Goal: Transaction & Acquisition: Purchase product/service

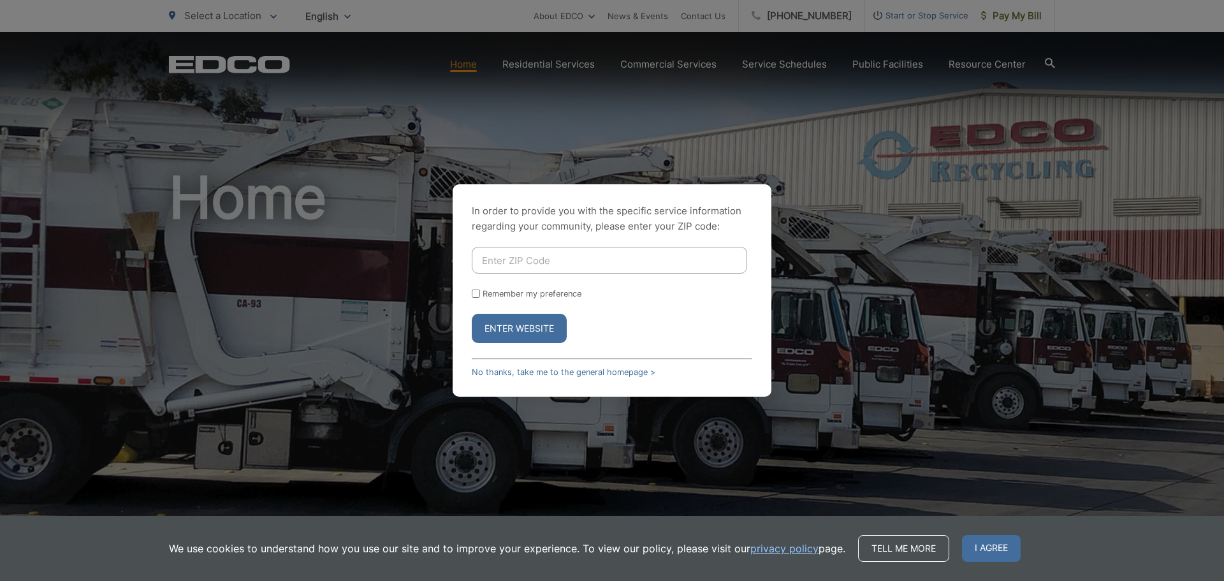
click at [525, 265] on input "Enter ZIP Code" at bounding box center [609, 260] width 275 height 27
click at [546, 254] on input "Enter ZIP Code" at bounding box center [609, 260] width 275 height 27
click at [543, 261] on input "Enter ZIP Code" at bounding box center [609, 260] width 275 height 27
type input "92040"
click at [529, 342] on button "Enter Website" at bounding box center [519, 328] width 95 height 29
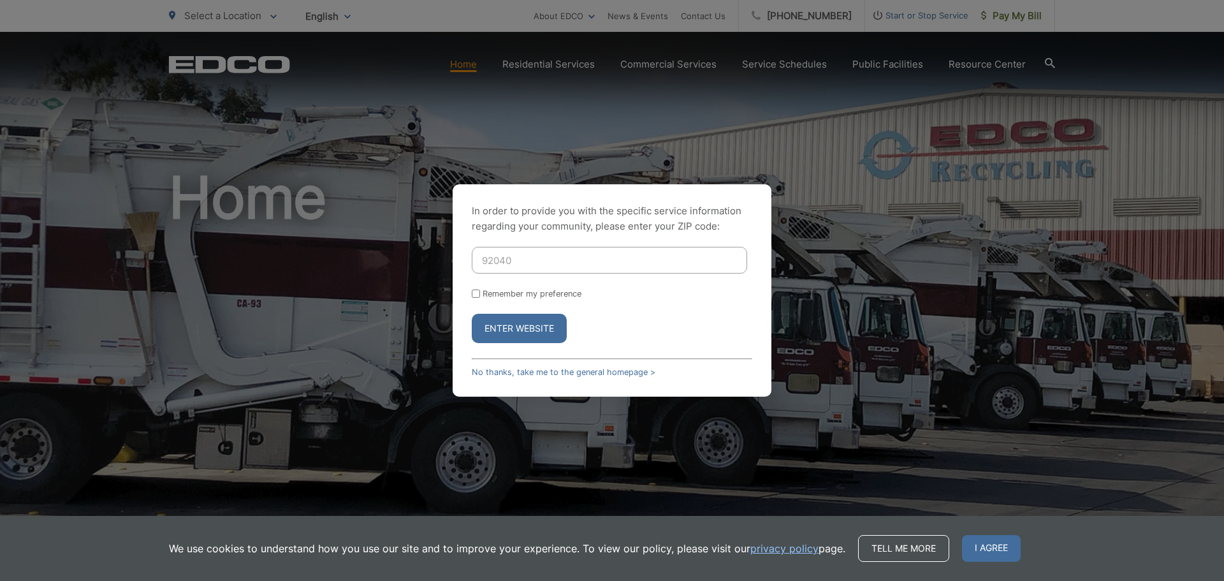
click at [529, 342] on button "Enter Website" at bounding box center [519, 328] width 95 height 29
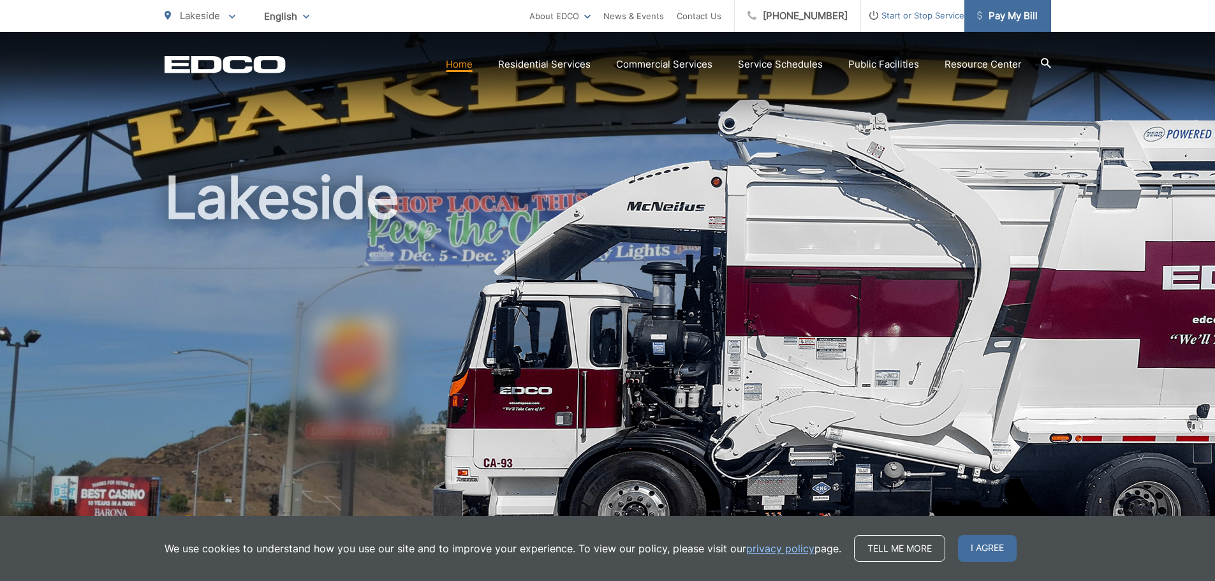
click at [1012, 20] on span "Pay My Bill" at bounding box center [1007, 15] width 61 height 15
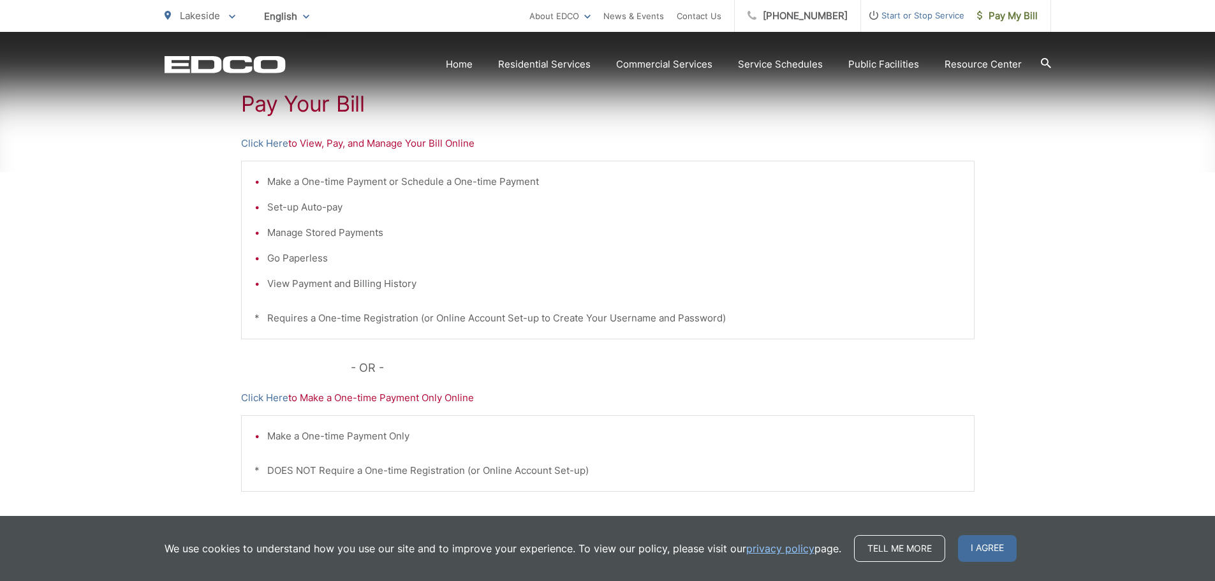
scroll to position [319, 0]
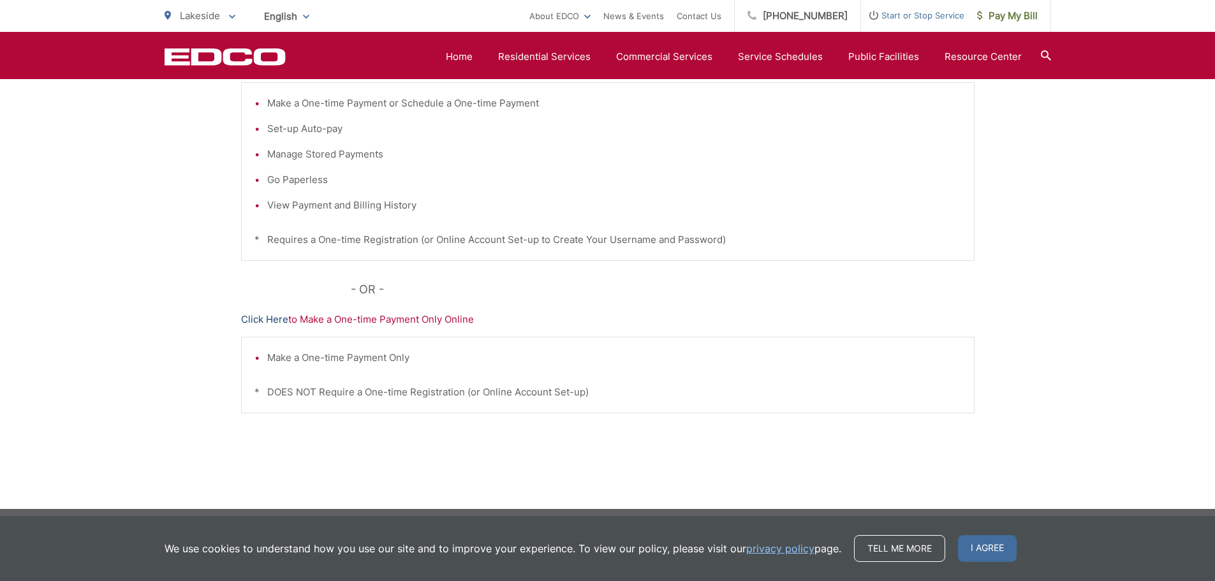
click at [272, 320] on link "Click Here" at bounding box center [264, 319] width 47 height 15
